Goal: Information Seeking & Learning: Learn about a topic

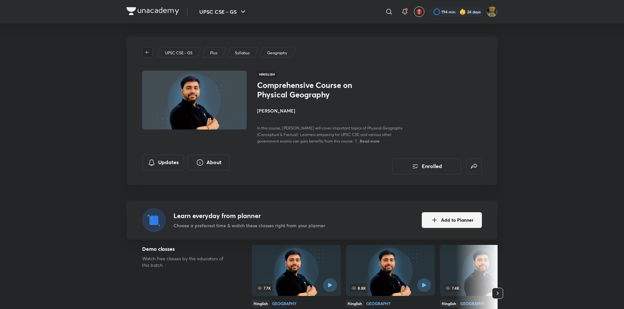
click at [147, 52] on icon "button" at bounding box center [147, 52] width 5 height 5
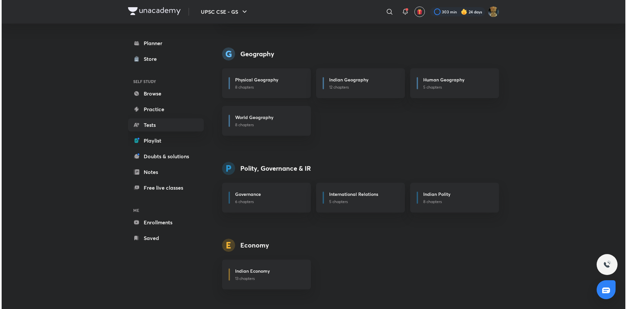
scroll to position [389, 0]
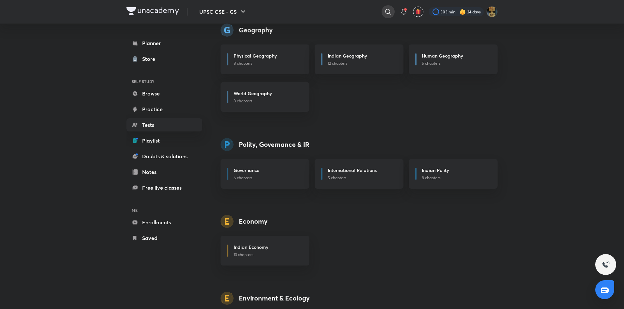
click at [387, 10] on icon at bounding box center [388, 12] width 8 height 8
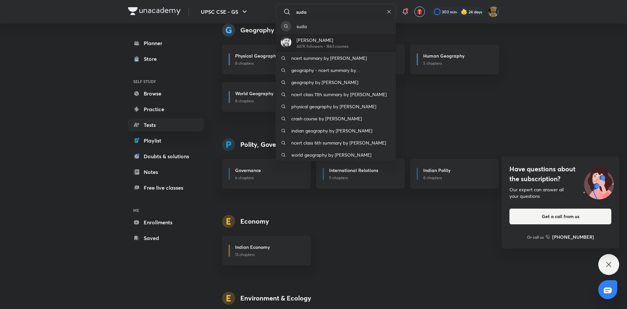
type input "suda"
click at [328, 46] on p "447K followers • 1863 courses" at bounding box center [323, 46] width 52 height 6
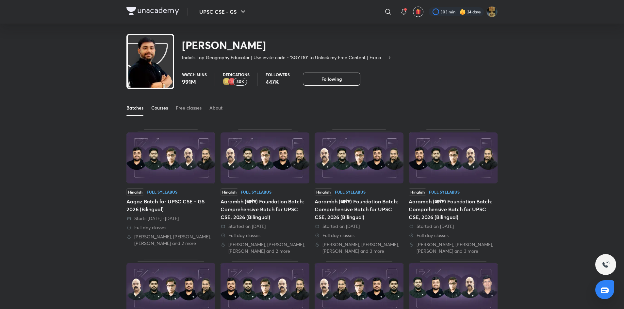
click at [157, 111] on link "Courses" at bounding box center [159, 108] width 17 height 16
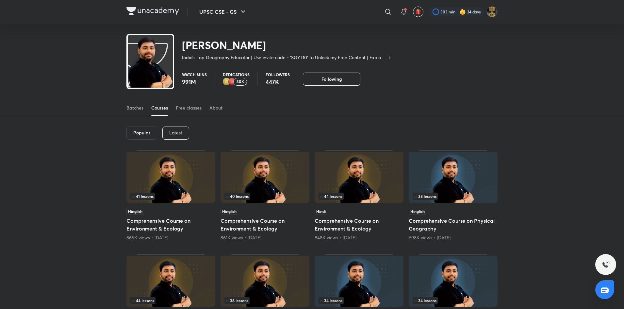
click at [173, 131] on p "Latest" at bounding box center [175, 132] width 13 height 5
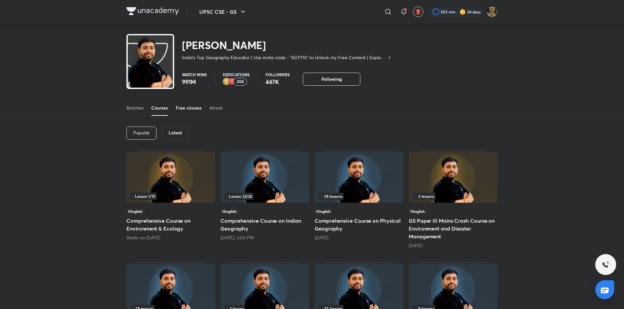
click at [183, 108] on div "Free classes" at bounding box center [189, 108] width 26 height 7
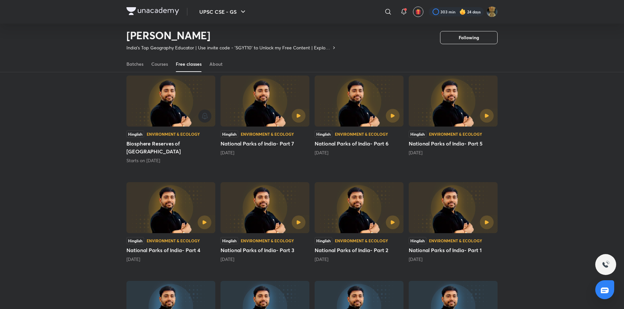
scroll to position [68, 0]
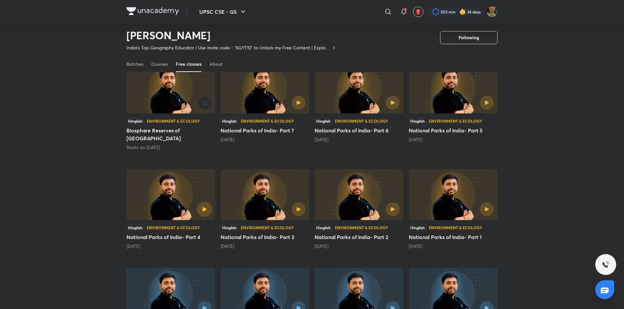
click at [202, 207] on icon "button" at bounding box center [204, 209] width 4 height 4
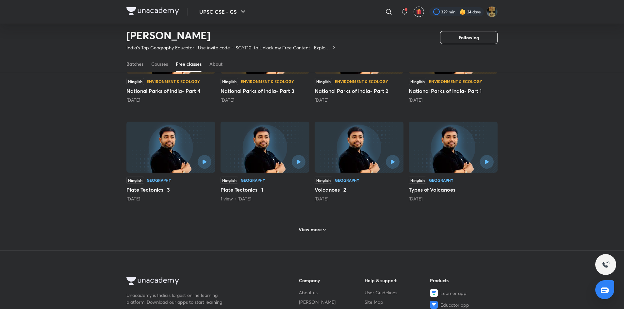
scroll to position [224, 0]
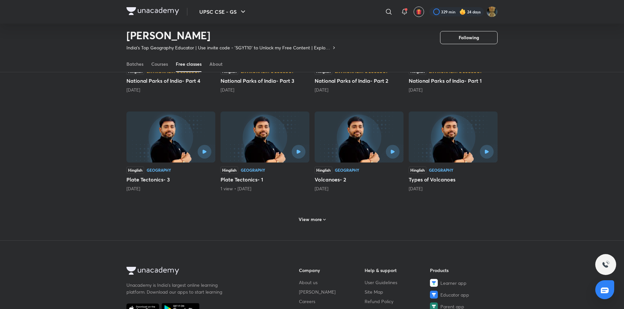
click at [308, 216] on h6 "View more" at bounding box center [310, 219] width 23 height 7
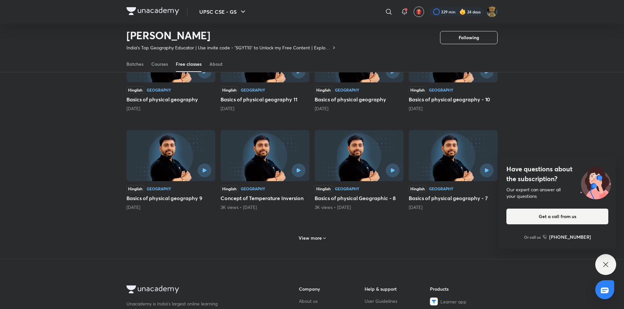
scroll to position [510, 0]
click at [329, 228] on div "View more" at bounding box center [311, 236] width 371 height 17
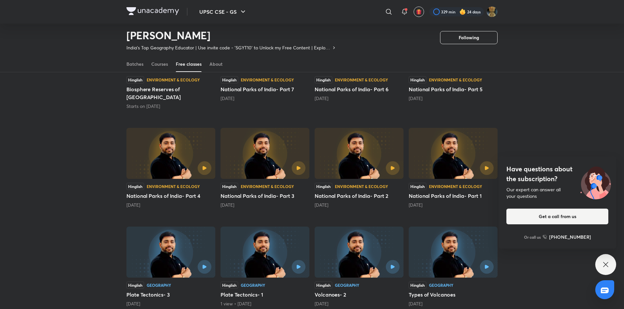
scroll to position [64, 0]
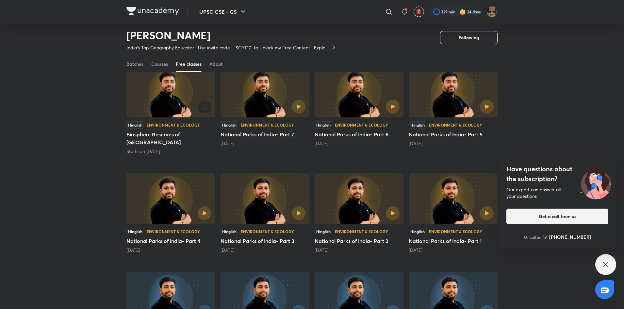
click at [438, 98] on img at bounding box center [453, 91] width 89 height 51
